Goal: Communication & Community: Answer question/provide support

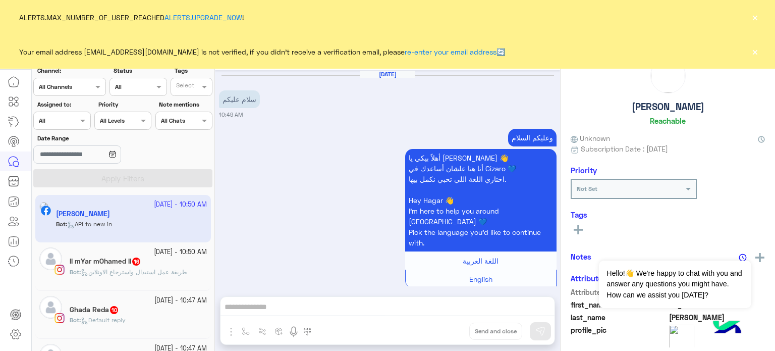
scroll to position [448, 0]
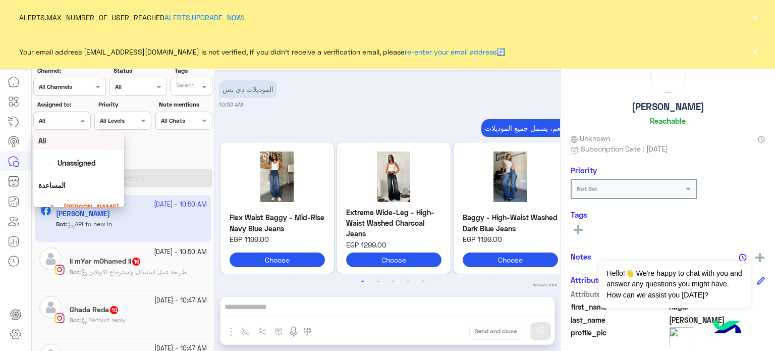
click at [70, 120] on div at bounding box center [62, 120] width 56 height 10
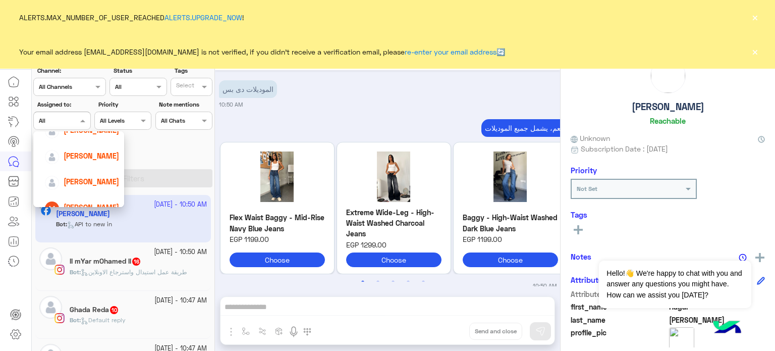
scroll to position [85, 0]
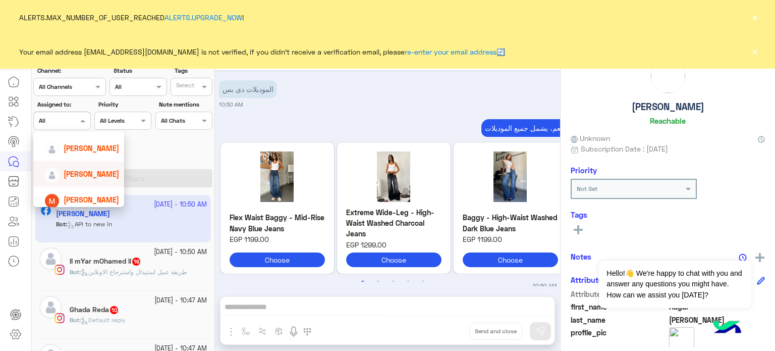
click at [89, 176] on span "[PERSON_NAME]" at bounding box center [92, 174] width 56 height 9
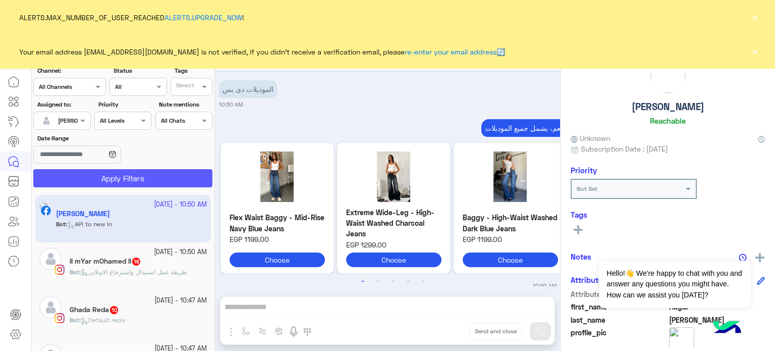
click at [122, 176] on button "Apply Filters" at bounding box center [122, 178] width 179 height 18
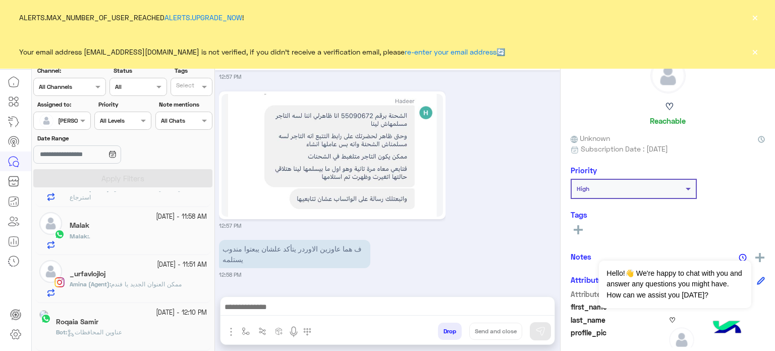
scroll to position [862, 0]
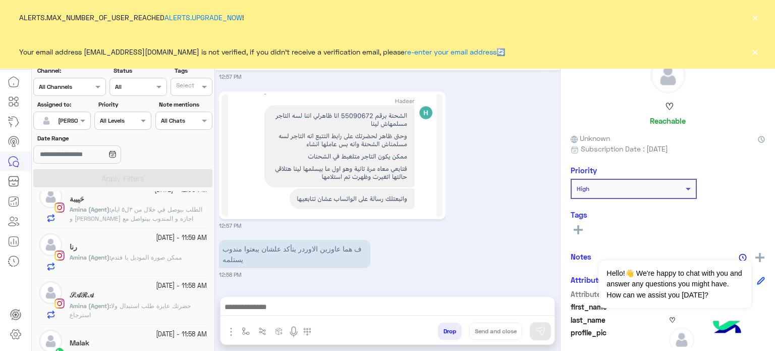
drag, startPoint x: 210, startPoint y: 335, endPoint x: 223, endPoint y: 134, distance: 201.3
click at [223, 134] on mat-drawer-container "search Channel: Channel All Channels Status Channel All Tags Select Assigned to…" at bounding box center [404, 196] width 744 height 318
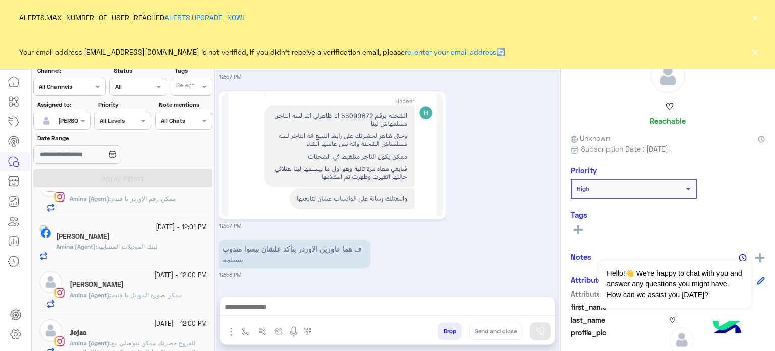
click at [460, 107] on div "12:57 PM" at bounding box center [388, 159] width 338 height 141
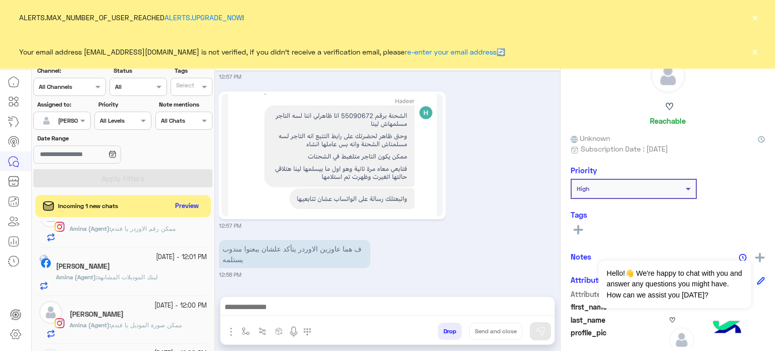
click at [755, 52] on button "×" at bounding box center [755, 51] width 10 height 10
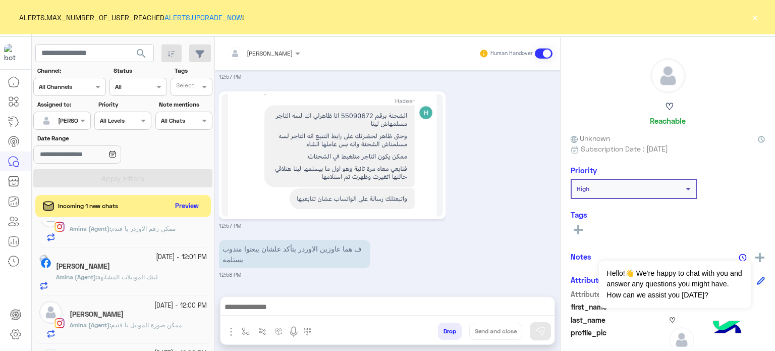
click at [755, 16] on button "×" at bounding box center [755, 17] width 10 height 10
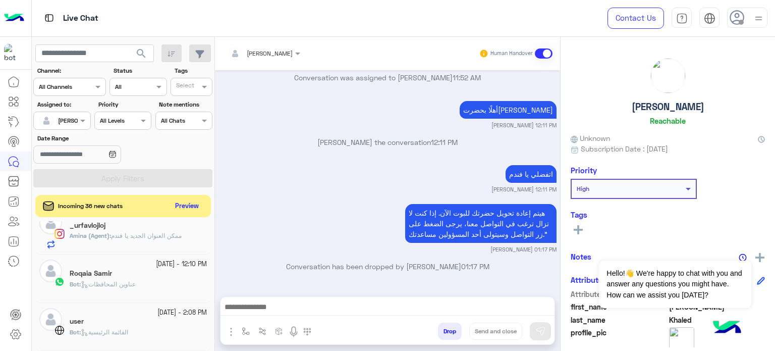
scroll to position [161, 0]
